Goal: Information Seeking & Learning: Check status

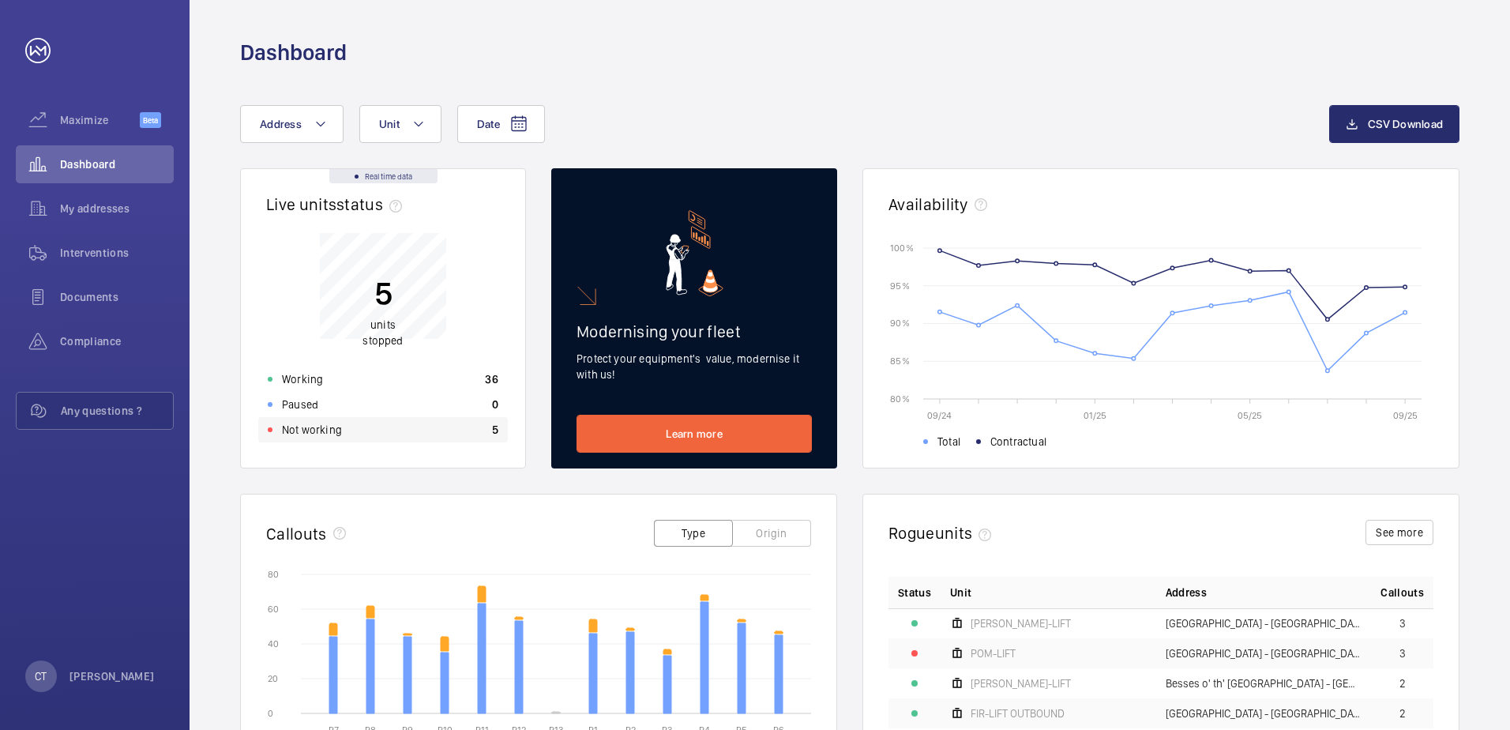
click at [355, 430] on div "Not working 5" at bounding box center [383, 429] width 250 height 25
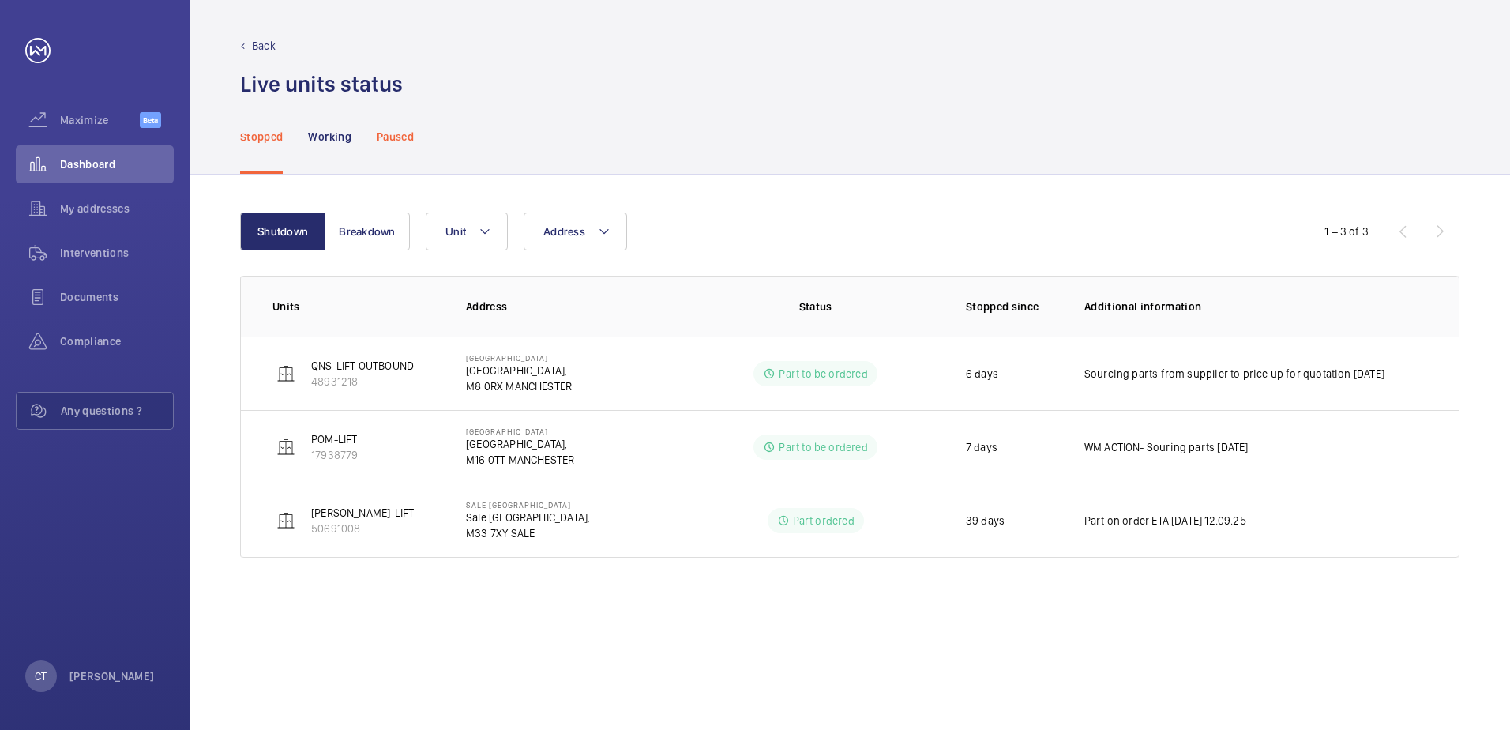
click at [401, 132] on p "Paused" at bounding box center [395, 137] width 37 height 16
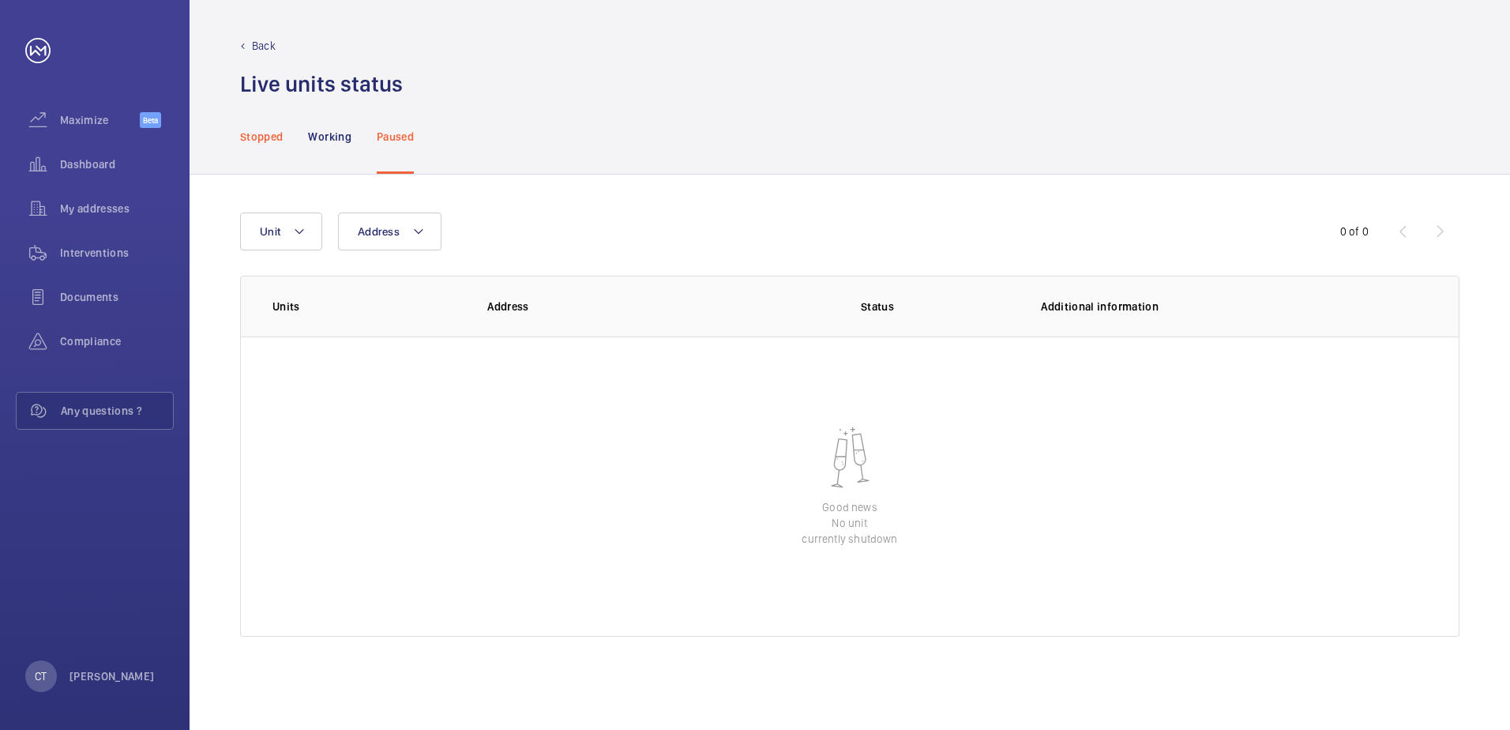
click at [259, 131] on p "Stopped" at bounding box center [261, 137] width 43 height 16
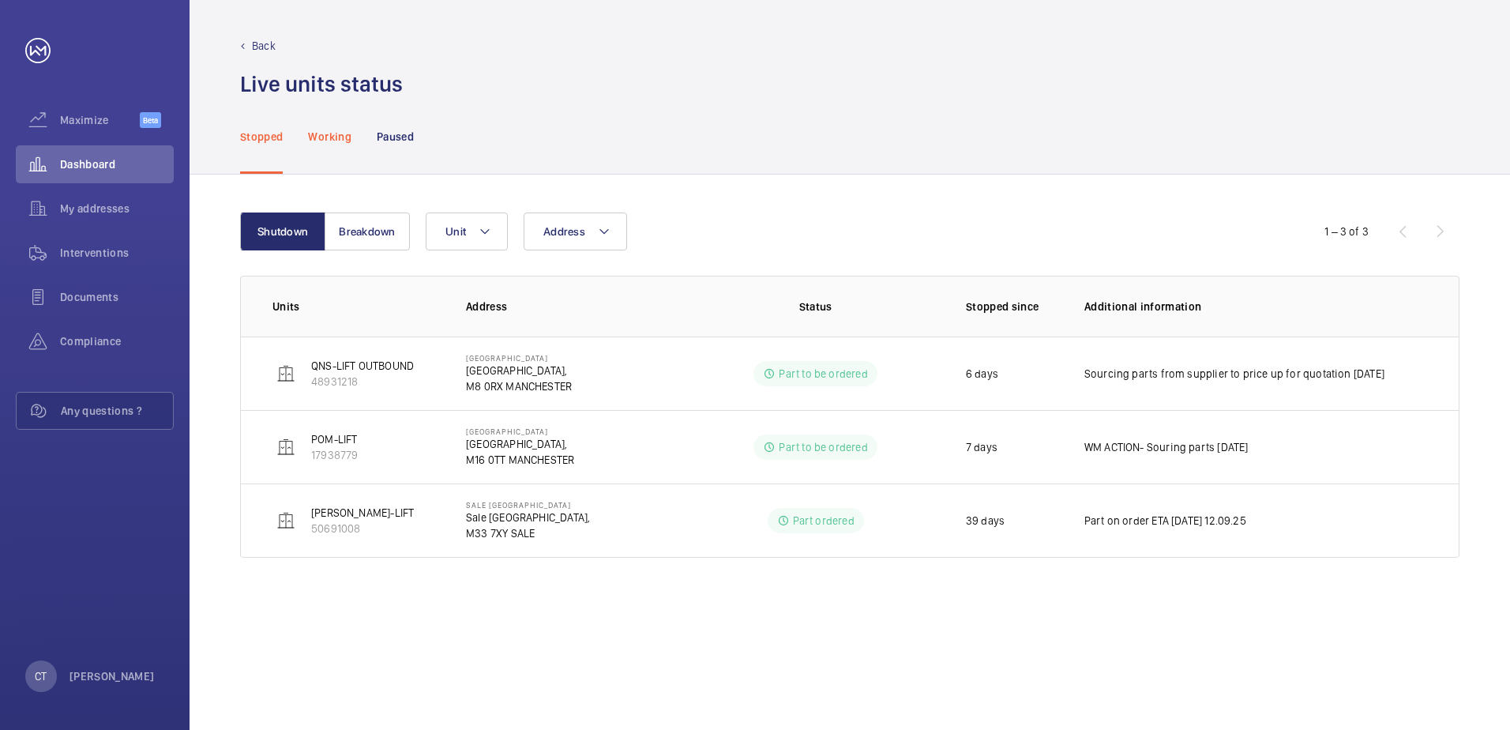
click at [327, 140] on p "Working" at bounding box center [329, 137] width 43 height 16
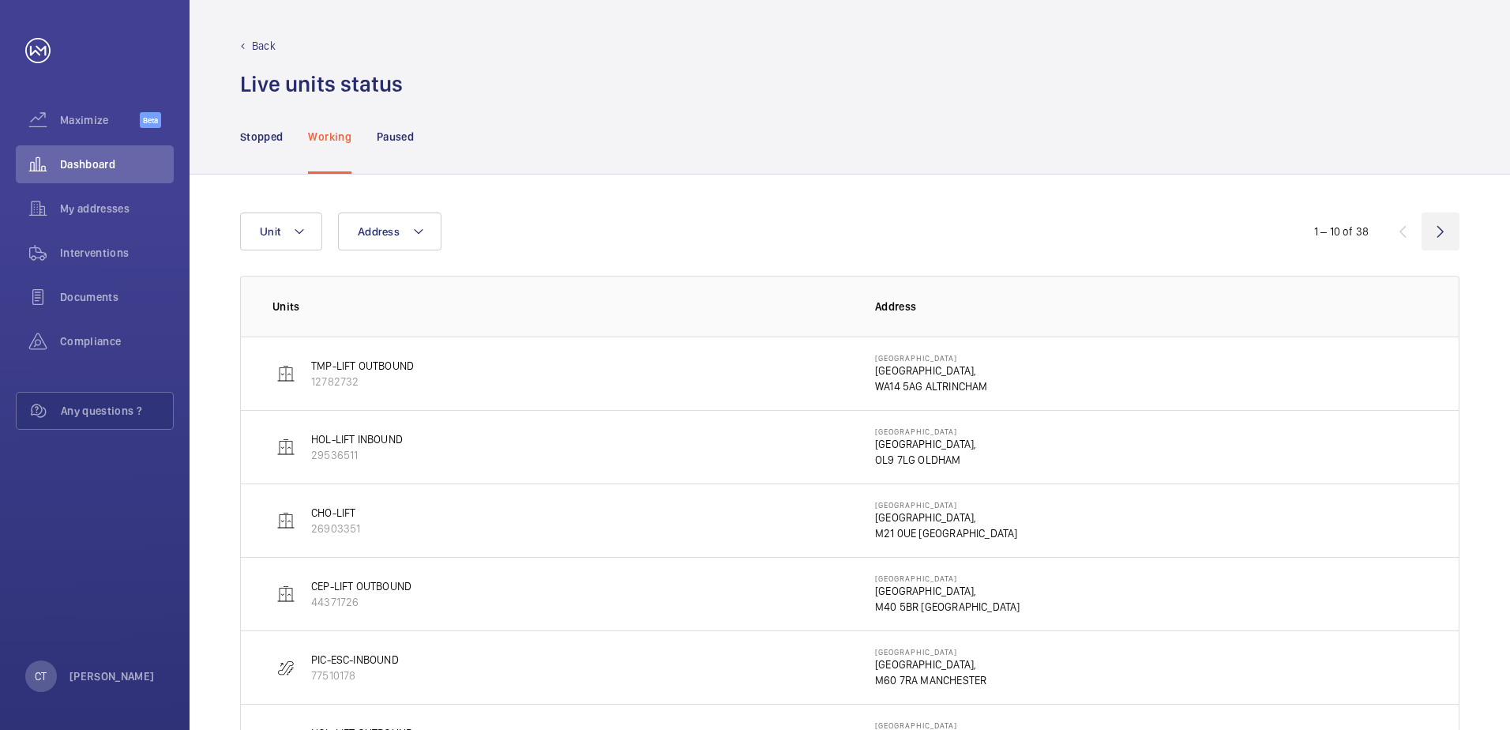
click at [1439, 229] on wm-front-icon-button at bounding box center [1440, 231] width 38 height 38
click at [1443, 234] on wm-front-icon-button at bounding box center [1440, 231] width 38 height 38
click at [272, 133] on p "Stopped" at bounding box center [261, 137] width 43 height 16
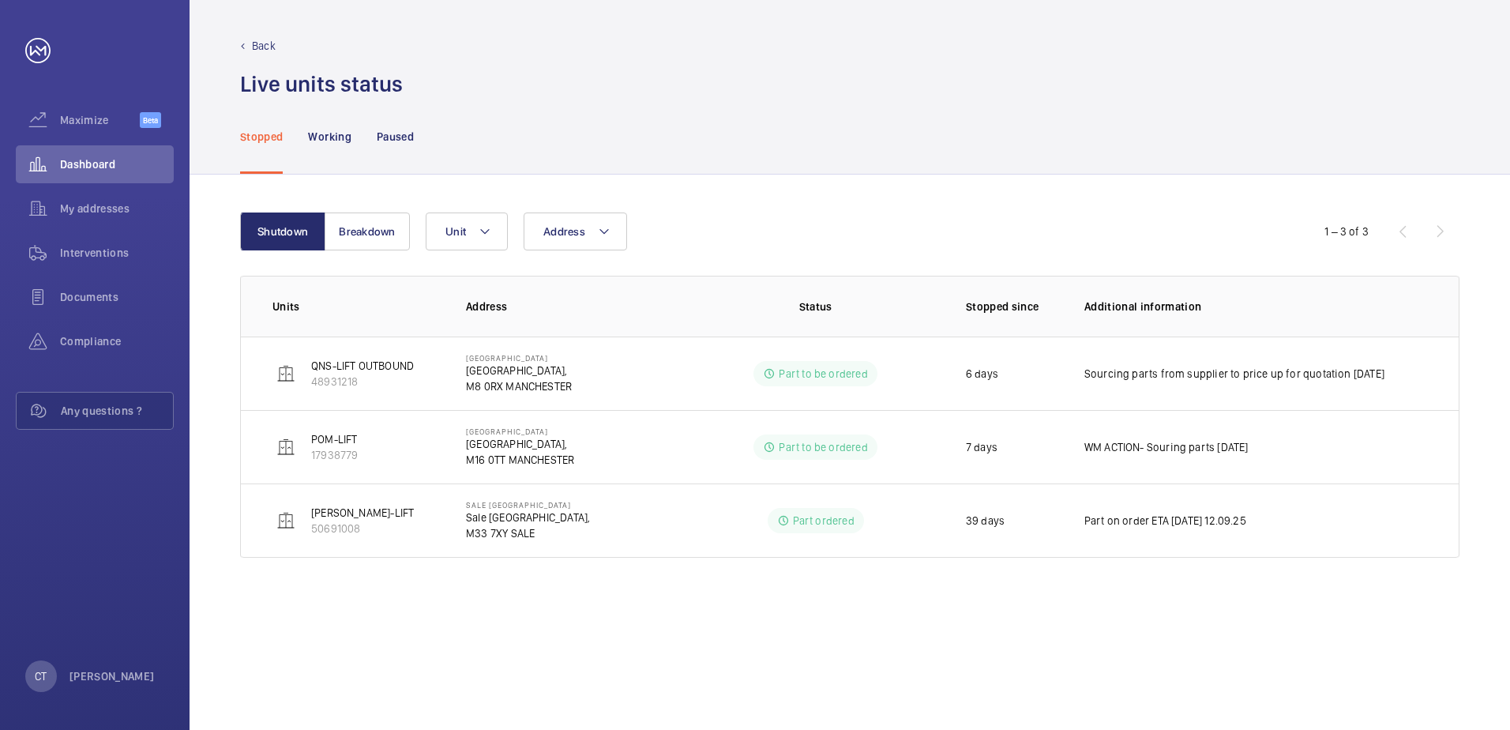
click at [258, 45] on p "Back" at bounding box center [264, 46] width 24 height 16
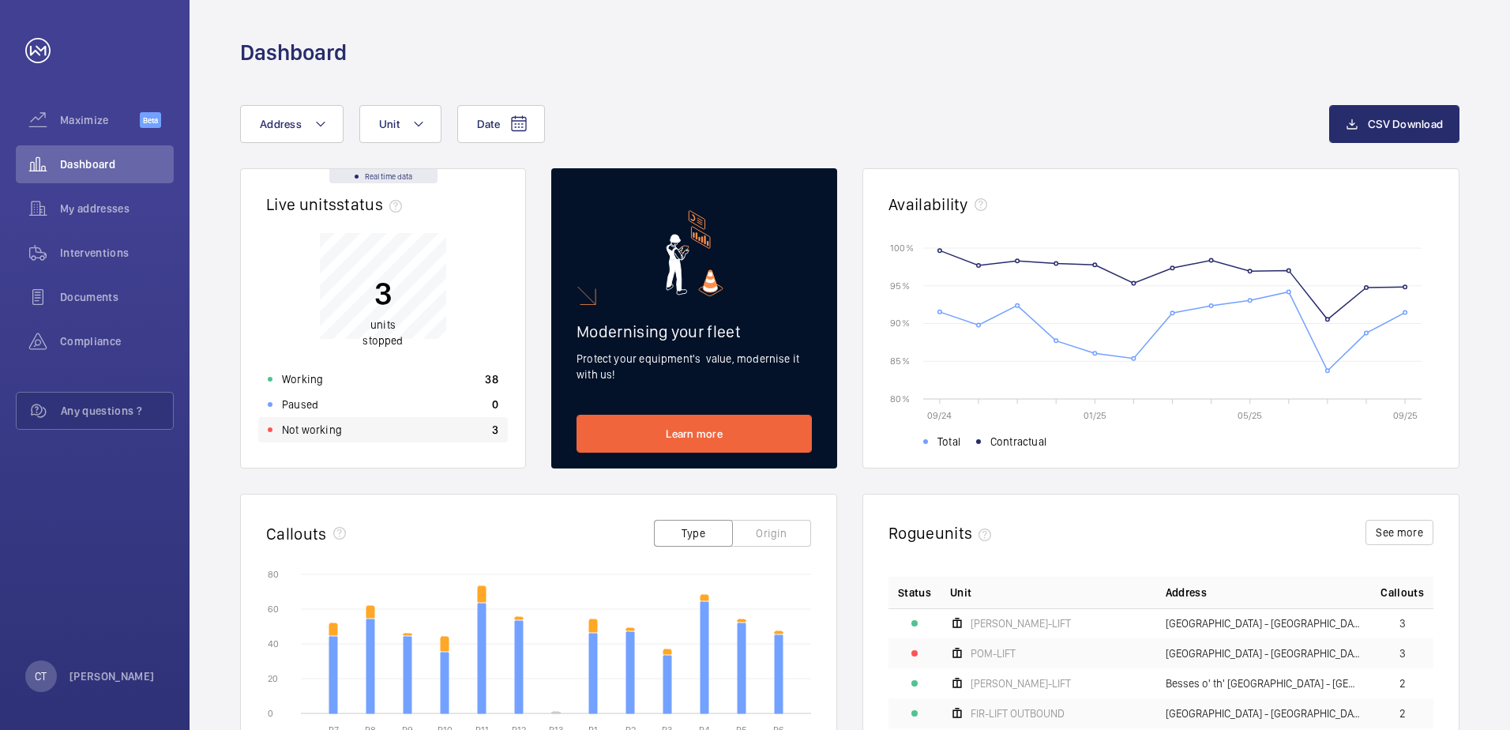
click at [321, 430] on p "Not working" at bounding box center [312, 430] width 60 height 16
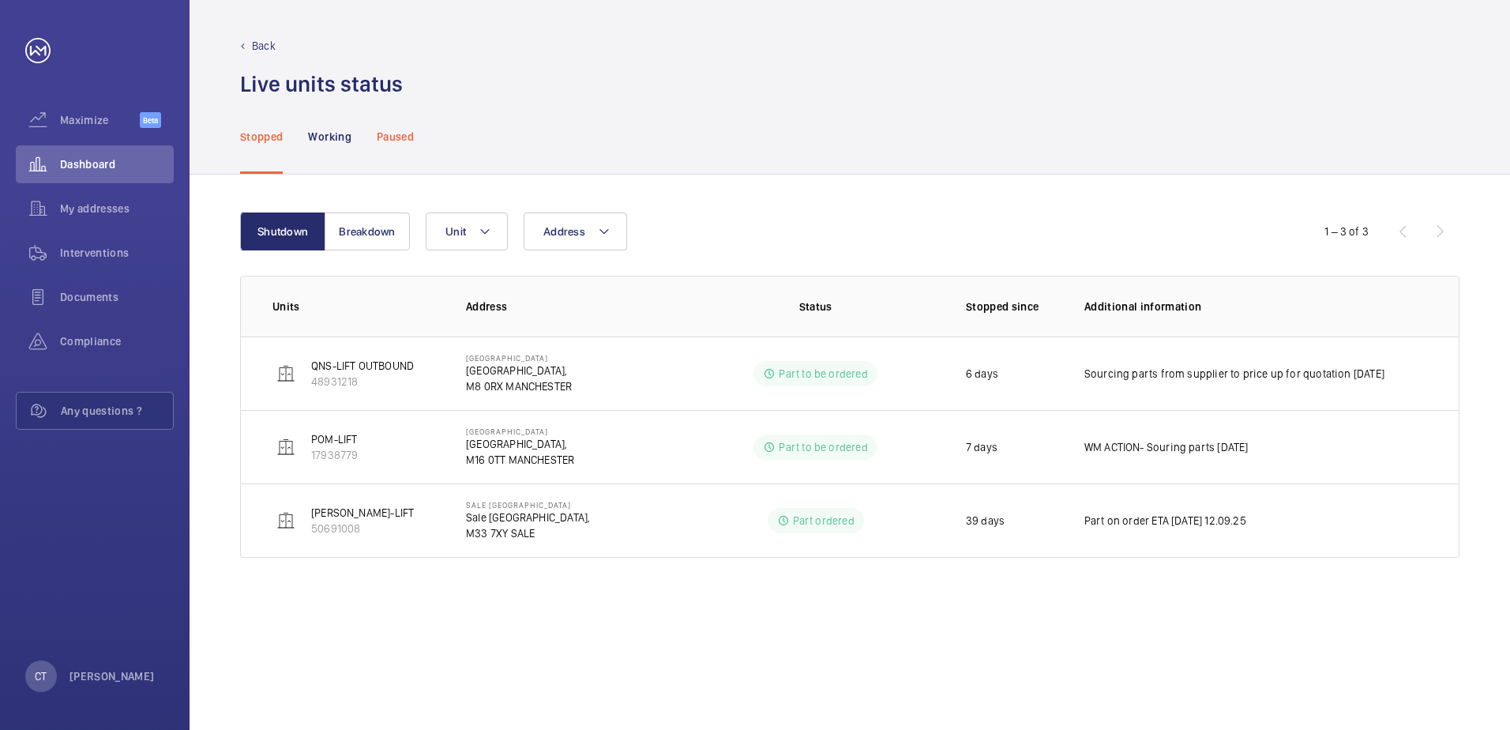
click at [392, 133] on p "Paused" at bounding box center [395, 137] width 37 height 16
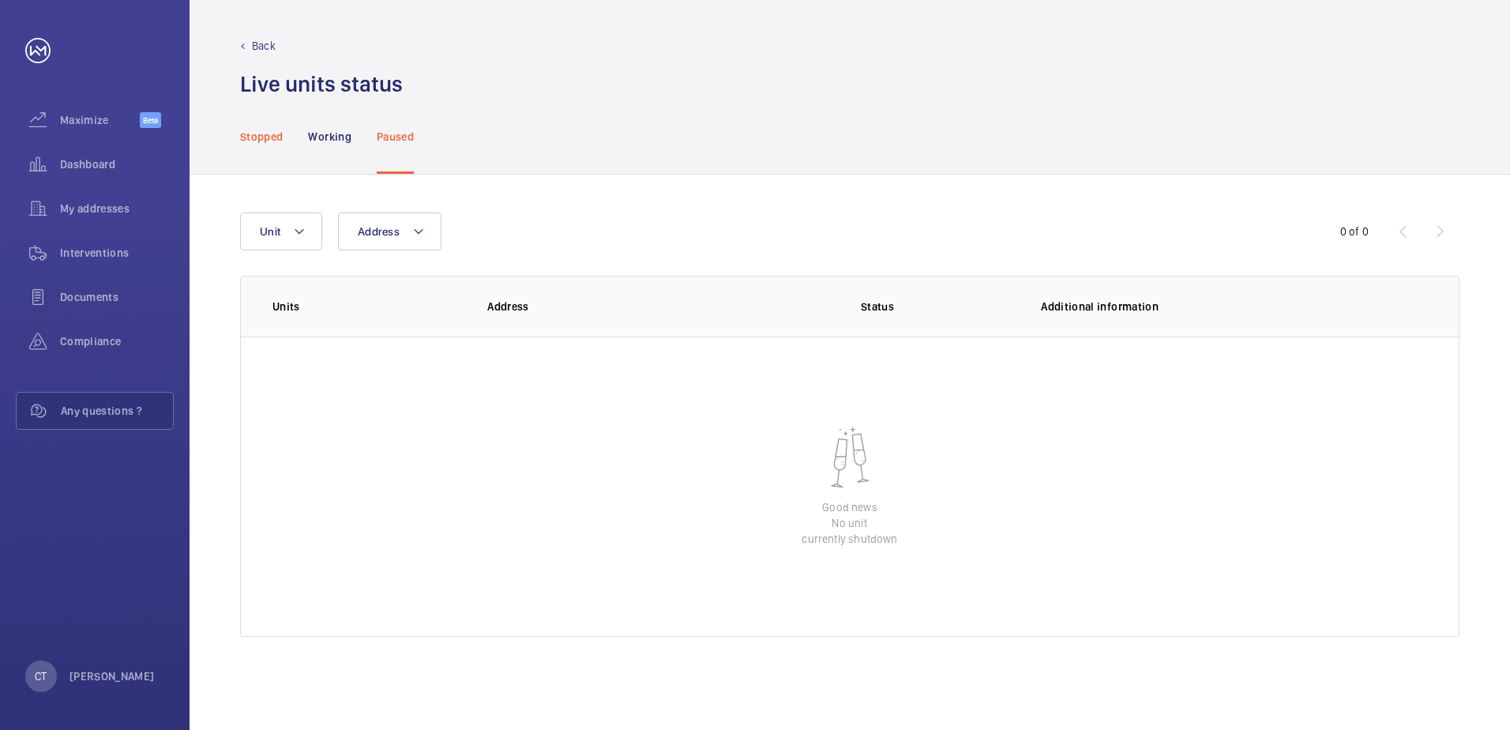
click at [261, 135] on p "Stopped" at bounding box center [261, 137] width 43 height 16
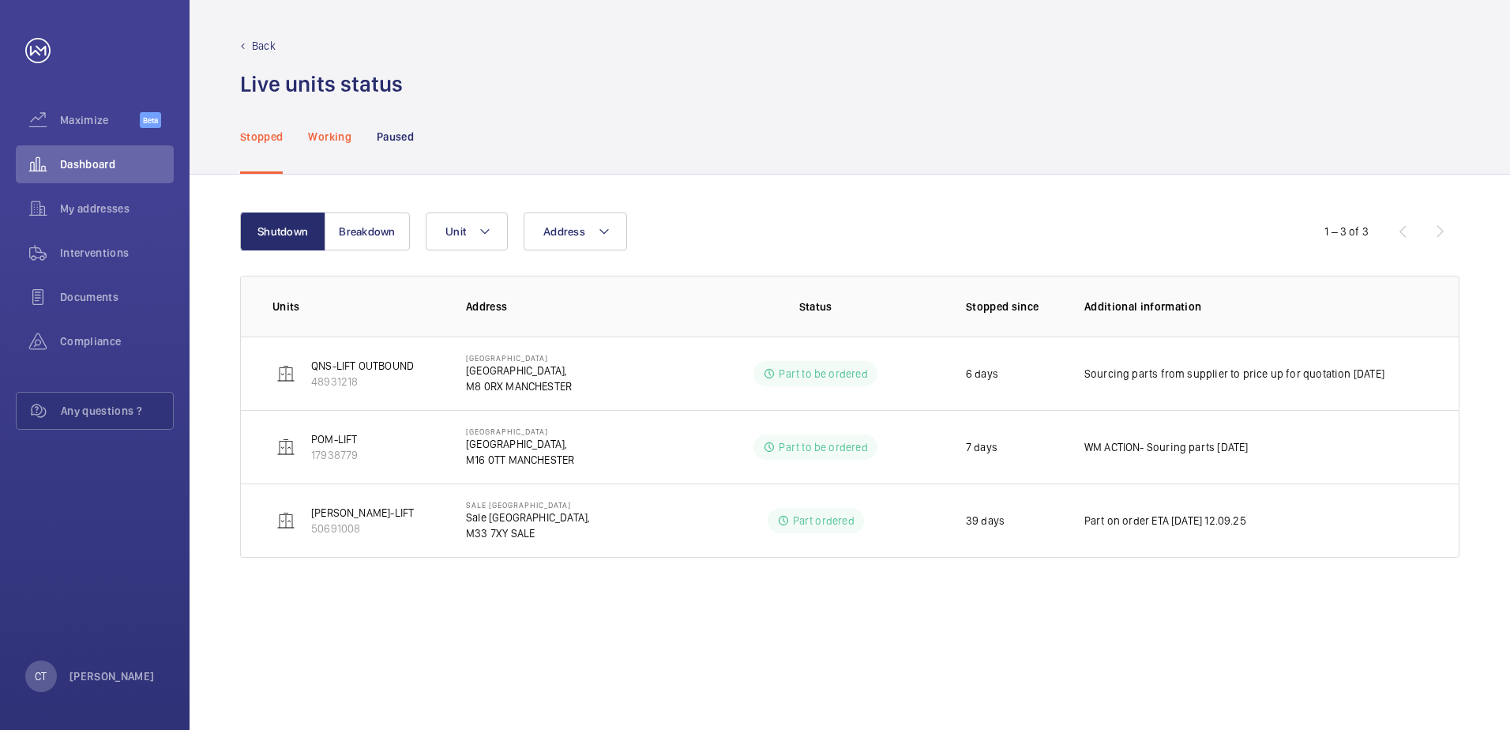
click at [332, 140] on p "Working" at bounding box center [329, 137] width 43 height 16
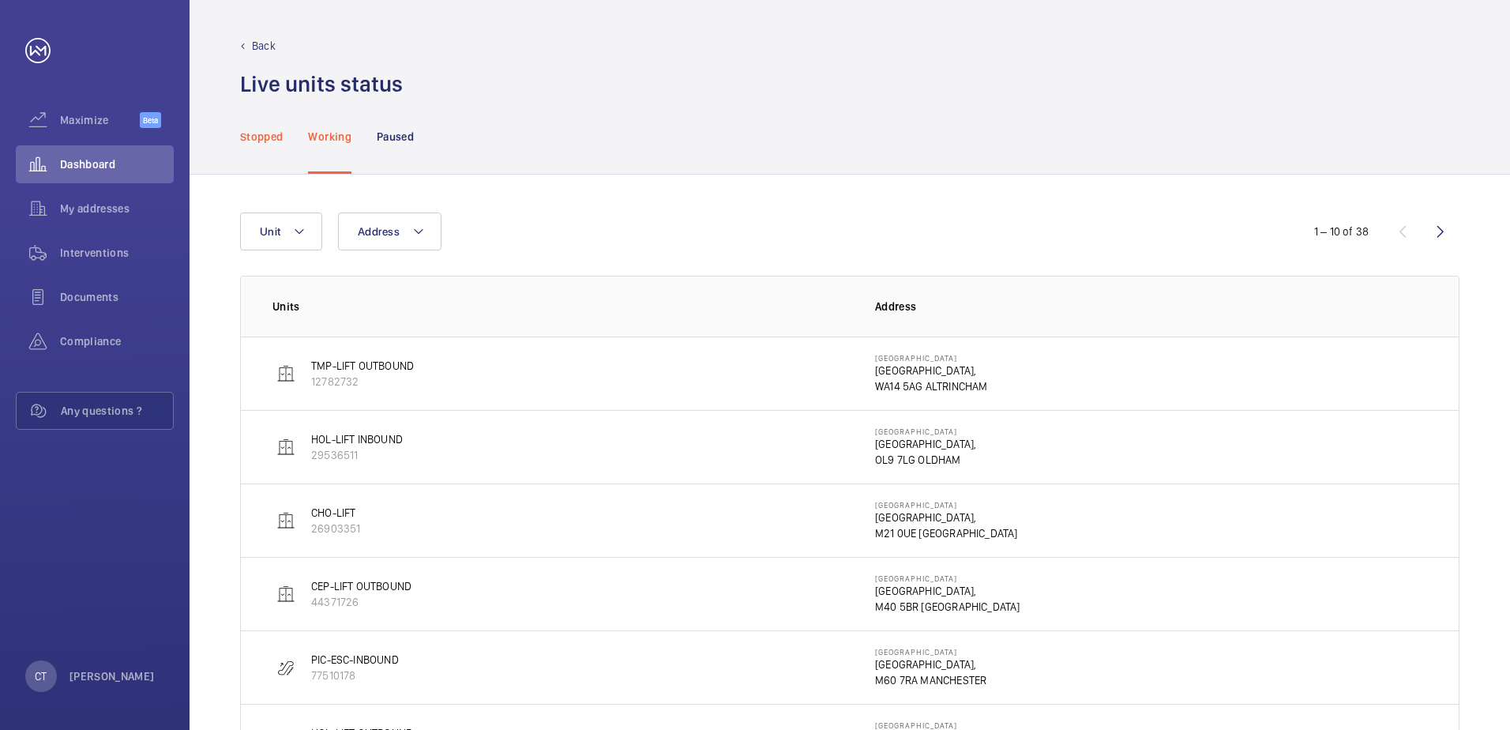
click at [268, 131] on p "Stopped" at bounding box center [261, 137] width 43 height 16
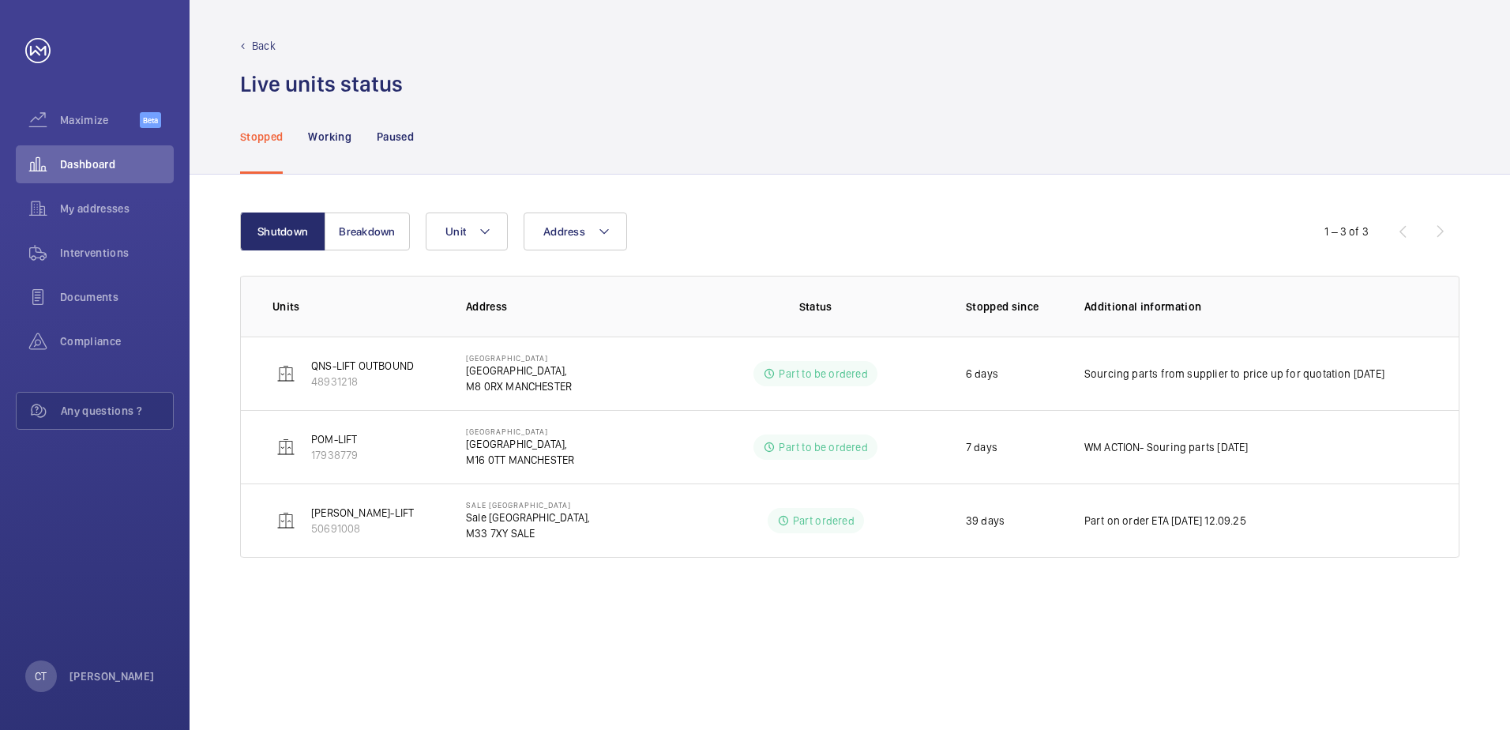
click at [264, 29] on div "Back Live units status﻿" at bounding box center [850, 49] width 1320 height 99
click at [261, 47] on p "Back" at bounding box center [264, 46] width 24 height 16
